Goal: Communication & Community: Answer question/provide support

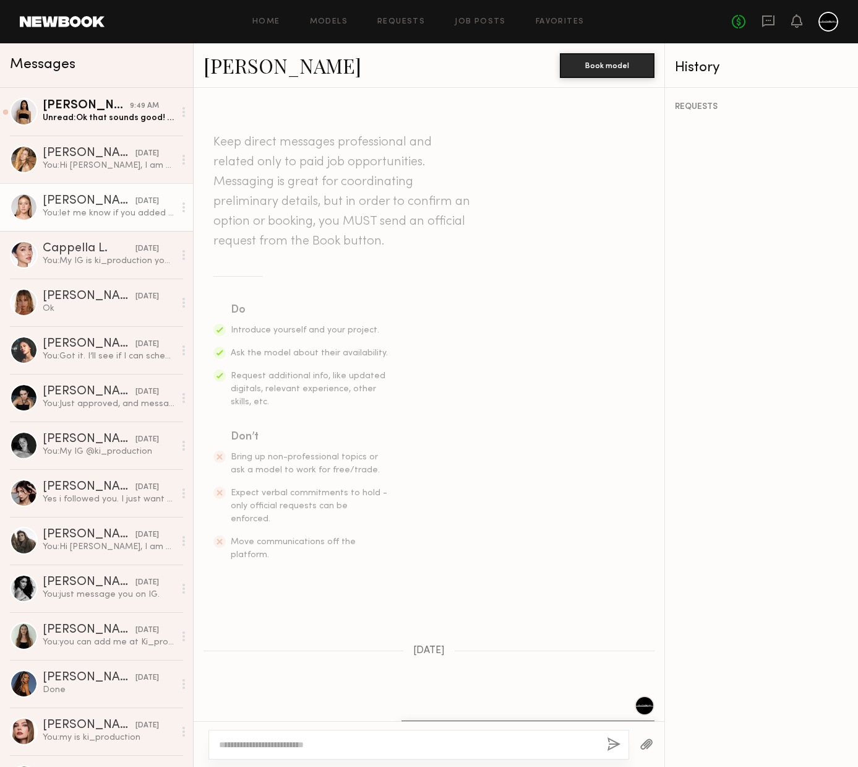
scroll to position [1341, 0]
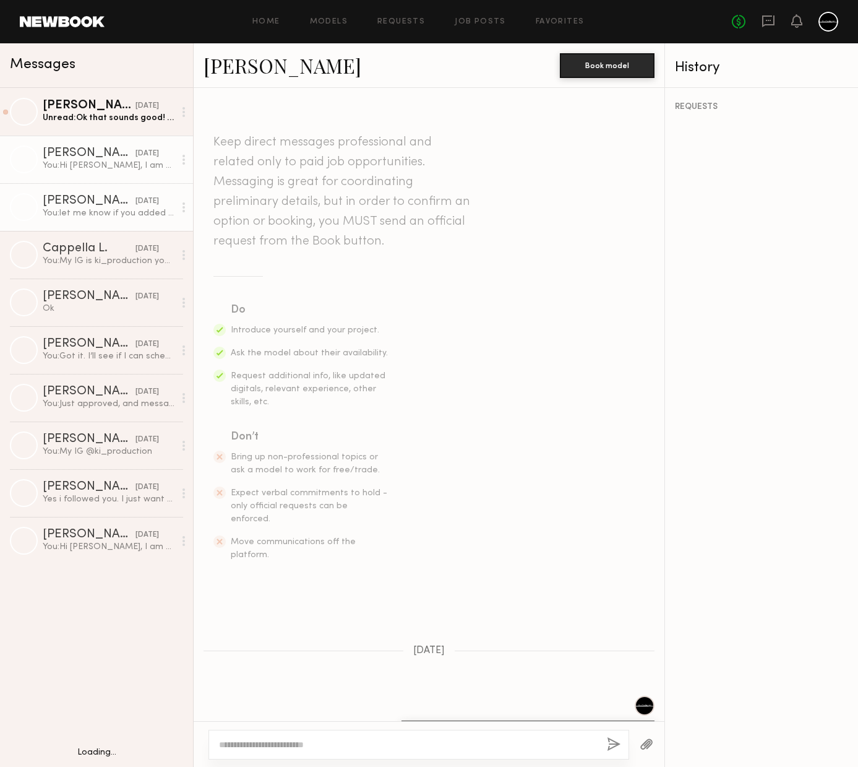
scroll to position [1266, 0]
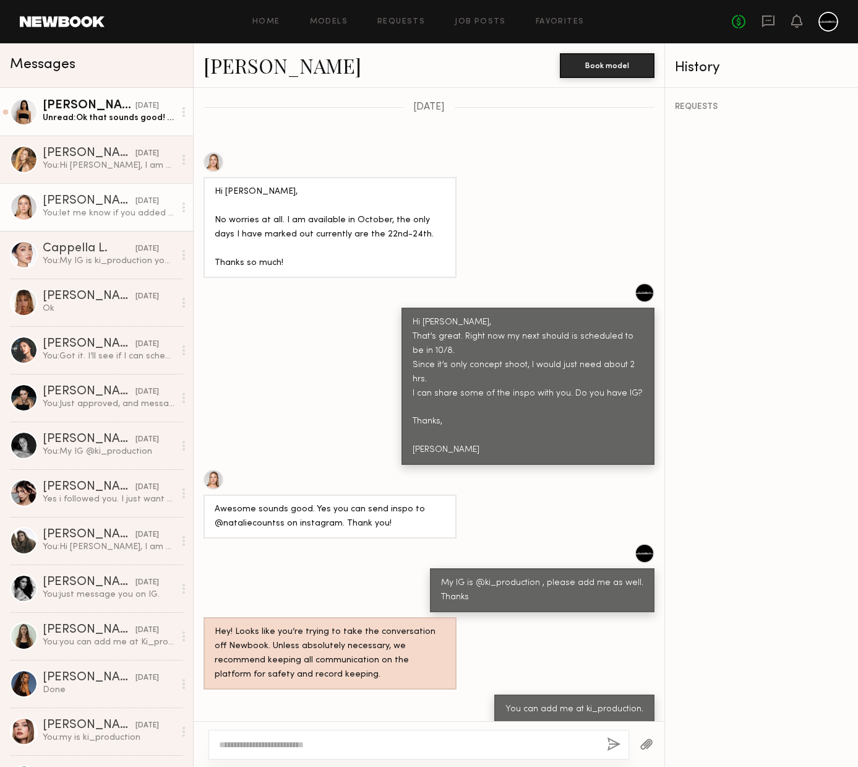
click at [88, 116] on div "Unread: Ok that sounds good! Thank you for the additional information. I believ…" at bounding box center [109, 118] width 132 height 12
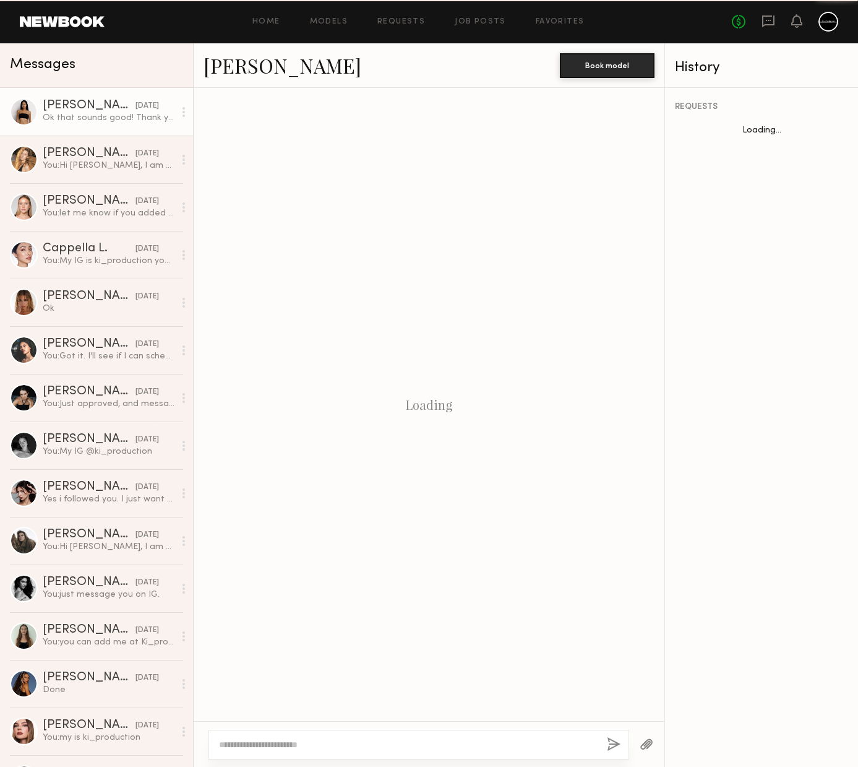
scroll to position [1022, 0]
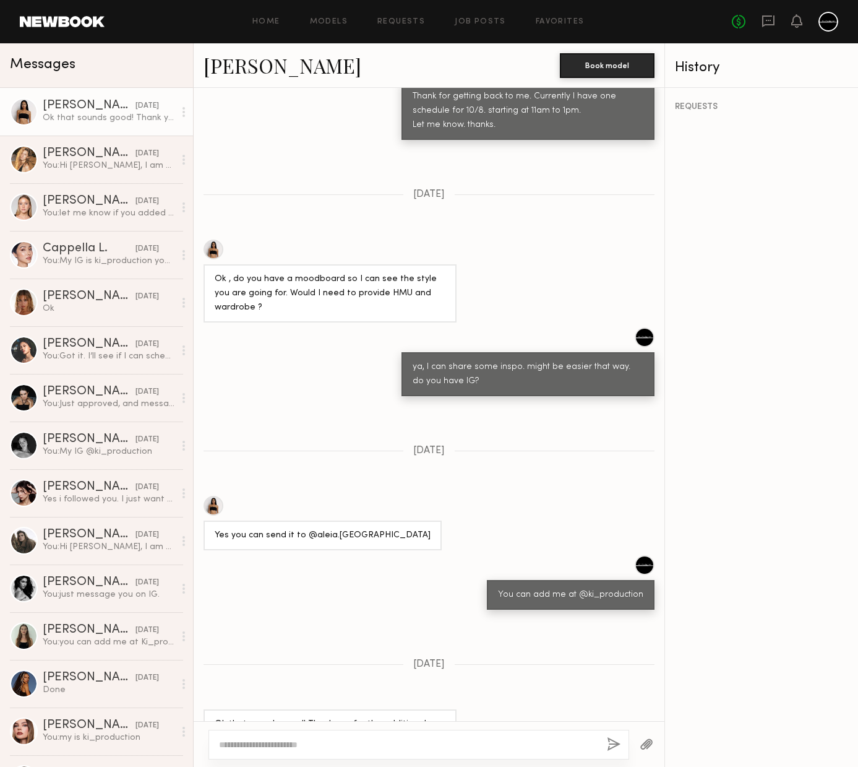
click at [351, 740] on textarea at bounding box center [408, 744] width 378 height 12
click at [209, 496] on div at bounding box center [214, 506] width 20 height 20
click at [462, 746] on textarea at bounding box center [408, 744] width 378 height 12
type textarea "**********"
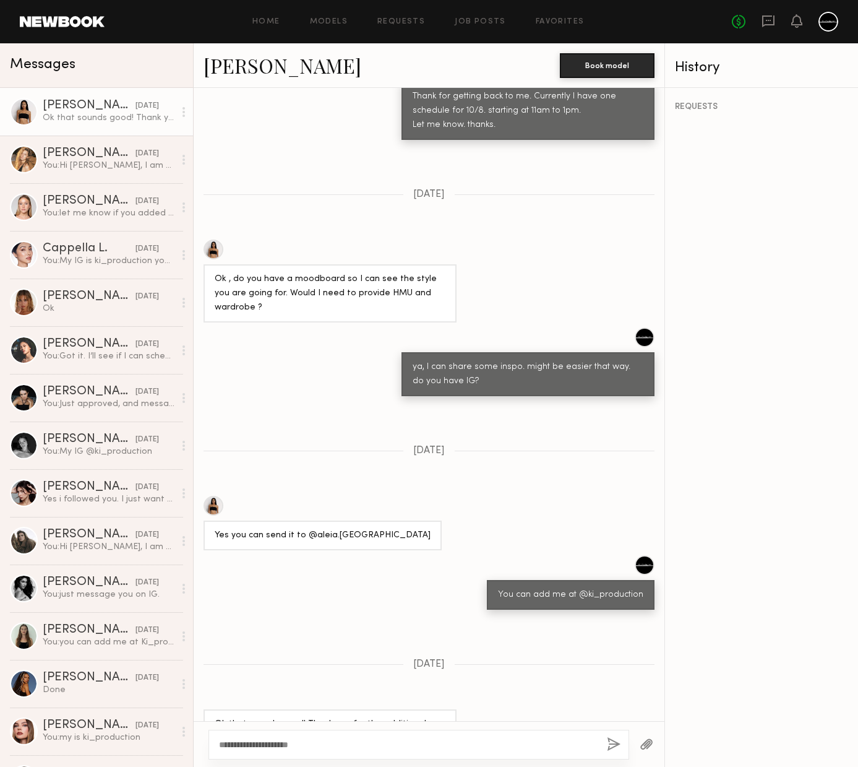
click at [612, 746] on button "button" at bounding box center [614, 744] width 14 height 15
